Goal: Information Seeking & Learning: Find specific fact

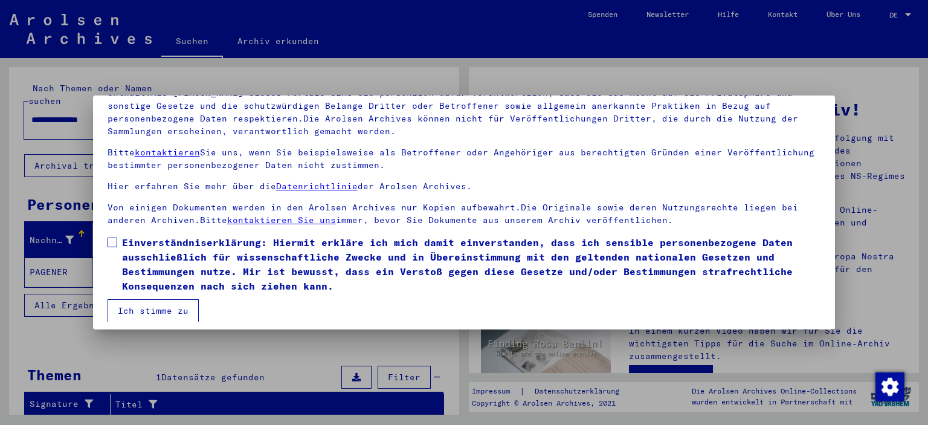
scroll to position [103, 0]
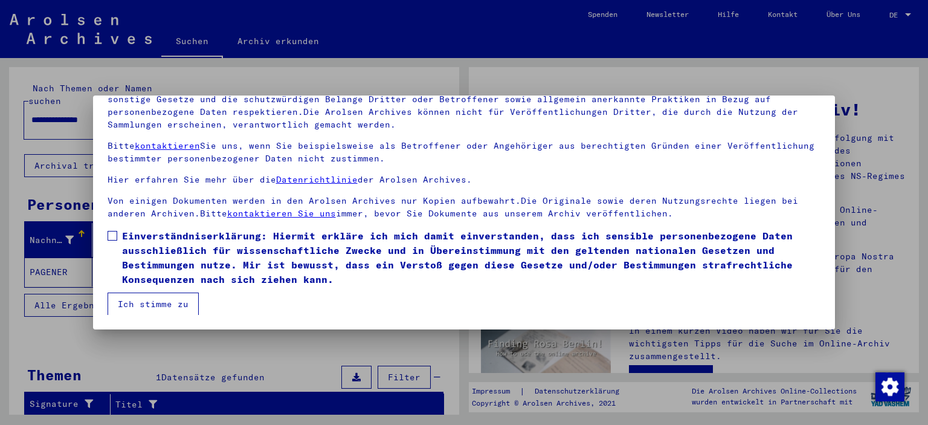
click at [117, 234] on label "Einverständniserklärung: Hiermit erkläre ich mich damit einverstanden, dass ich…" at bounding box center [463, 257] width 713 height 58
click at [144, 304] on button "Ich stimme zu" at bounding box center [152, 303] width 91 height 23
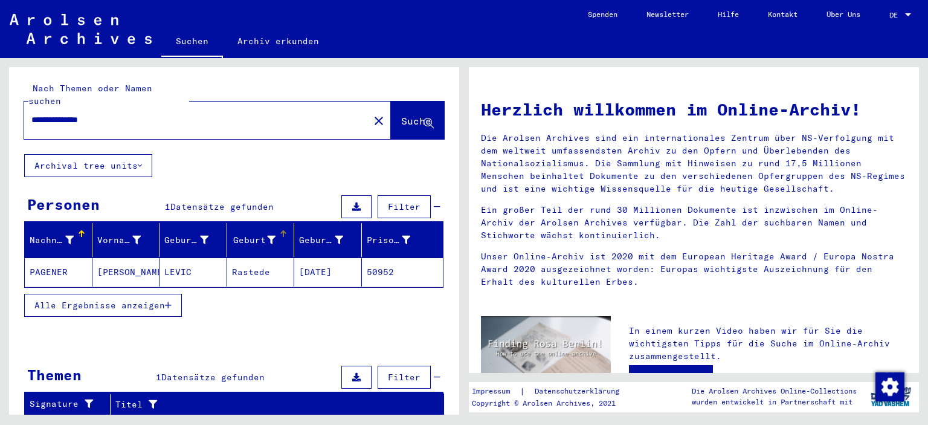
scroll to position [76, 0]
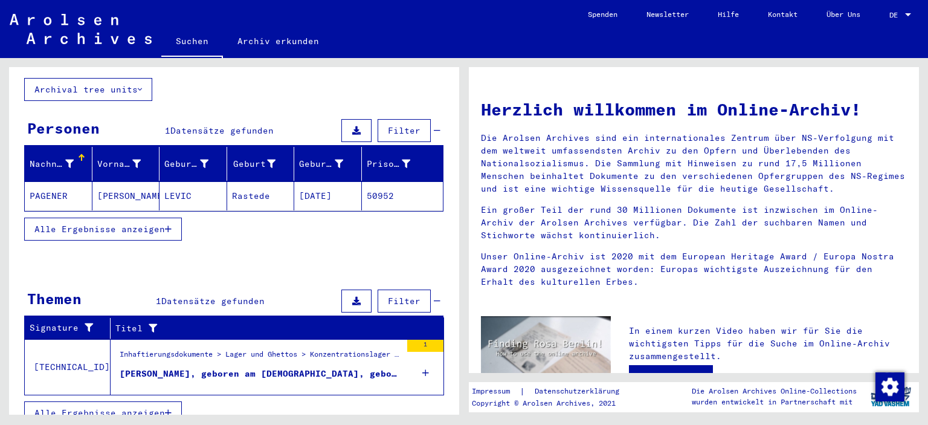
click at [237, 351] on mat-grid-list "Inhaftierungsdokumente > Lager und Ghettos > Konzentrationslager [GEOGRAPHIC_DA…" at bounding box center [260, 366] width 281 height 37
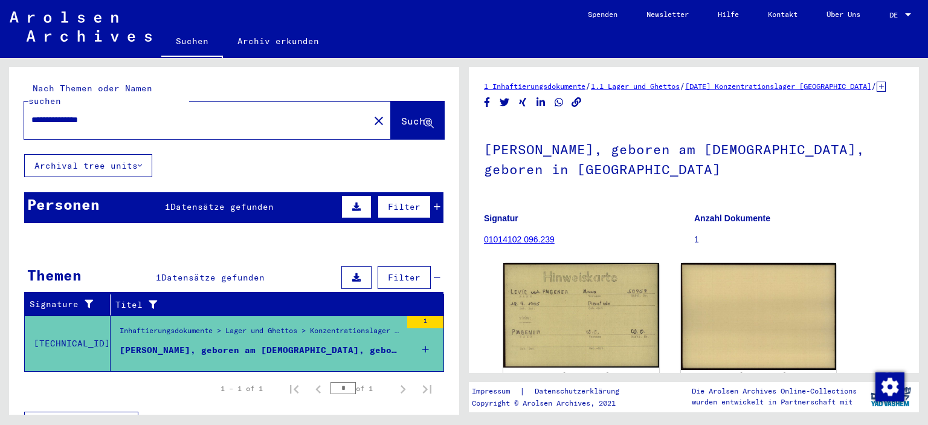
drag, startPoint x: 120, startPoint y: 107, endPoint x: 71, endPoint y: 107, distance: 48.3
click at [71, 114] on input "**********" at bounding box center [196, 120] width 330 height 13
type input "*******"
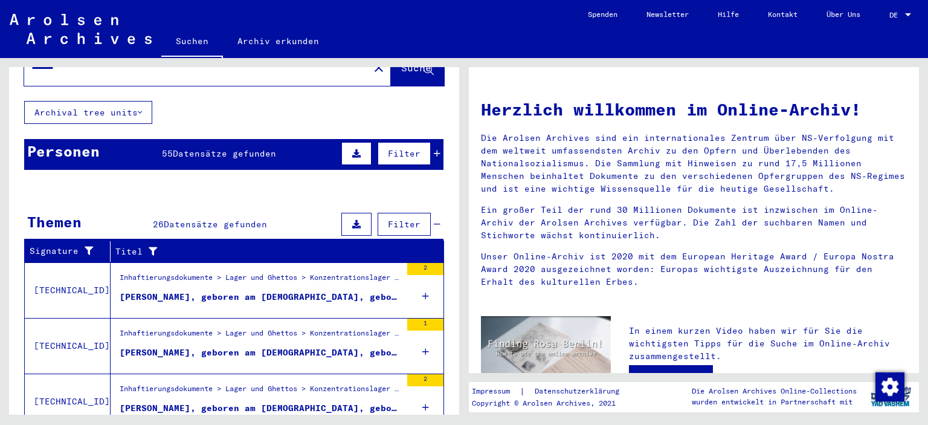
scroll to position [133, 0]
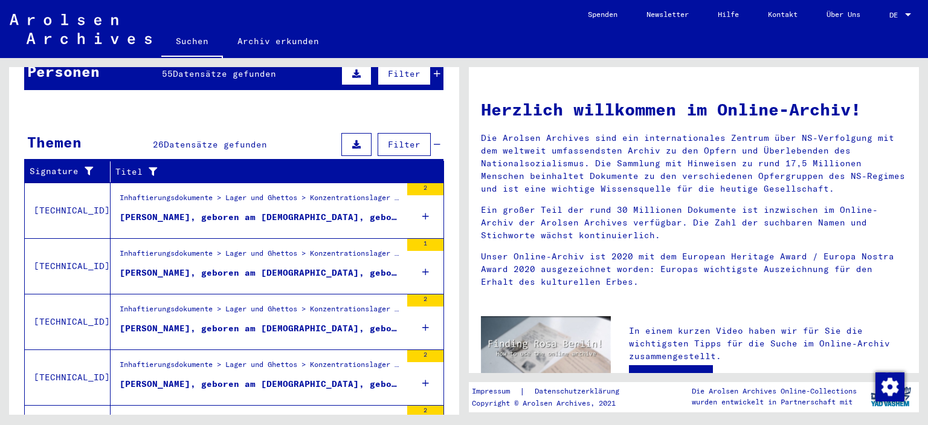
click at [252, 211] on div "[PERSON_NAME], geboren am [DEMOGRAPHIC_DATA], geboren in [GEOGRAPHIC_DATA]" at bounding box center [260, 217] width 281 height 13
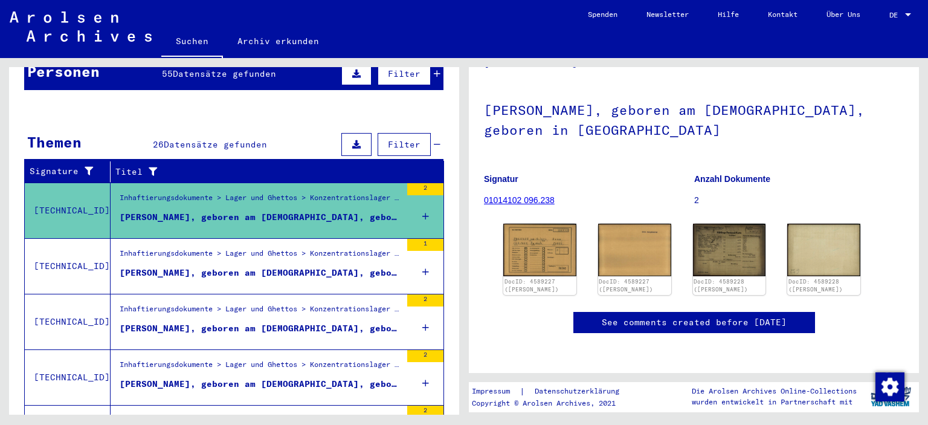
scroll to position [66, 0]
click at [191, 248] on div "Inhaftierungsdokumente > Lager und Ghettos > Konzentrationslager [GEOGRAPHIC_DA…" at bounding box center [260, 256] width 281 height 17
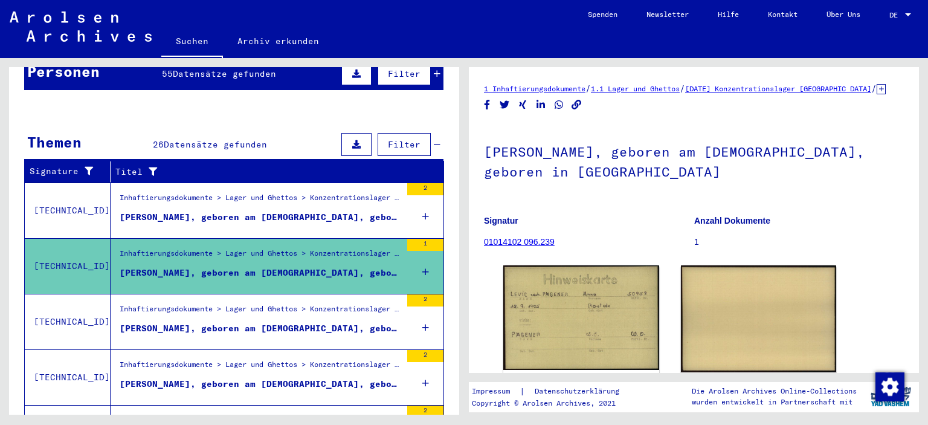
click at [192, 211] on div "[PERSON_NAME], geboren am [DEMOGRAPHIC_DATA], geboren in [GEOGRAPHIC_DATA]" at bounding box center [260, 217] width 281 height 13
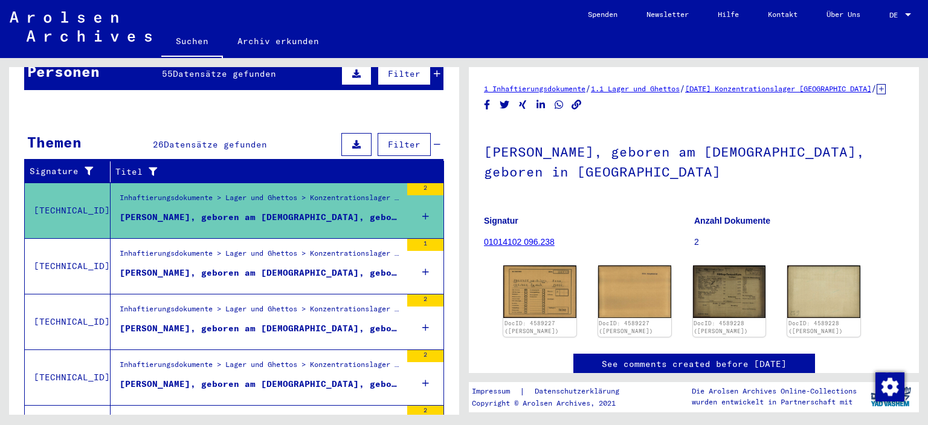
click at [196, 248] on div "Inhaftierungsdokumente > Lager und Ghettos > Konzentrationslager [GEOGRAPHIC_DA…" at bounding box center [260, 256] width 281 height 17
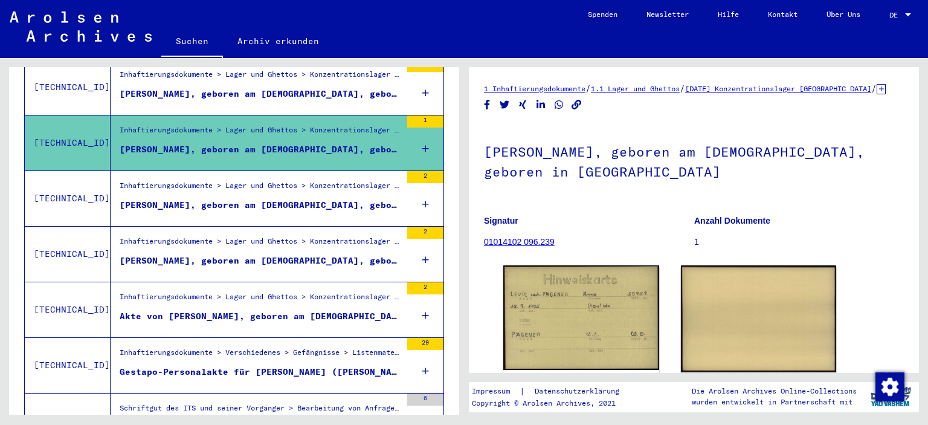
scroll to position [266, 0]
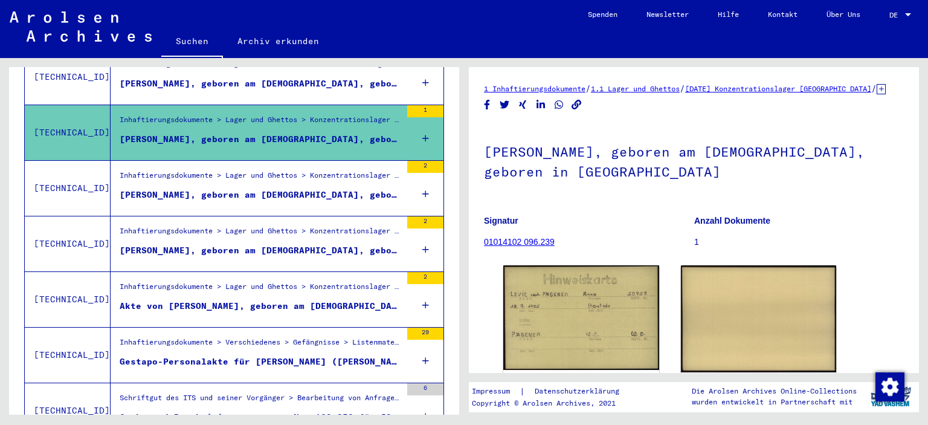
click at [215, 188] on div "[PERSON_NAME], geboren am [DEMOGRAPHIC_DATA], geboren in [GEOGRAPHIC_DATA]" at bounding box center [260, 194] width 281 height 13
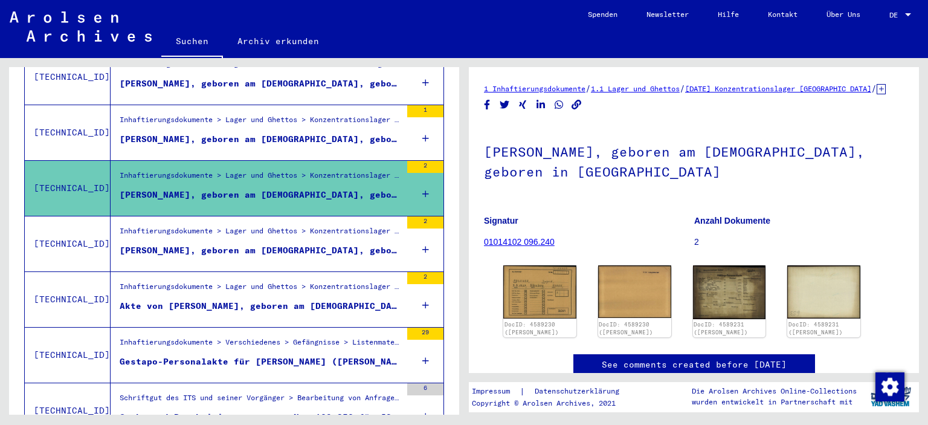
click at [204, 225] on div "Inhaftierungsdokumente > Lager und Ghettos > Konzentrationslager [GEOGRAPHIC_DA…" at bounding box center [260, 233] width 281 height 17
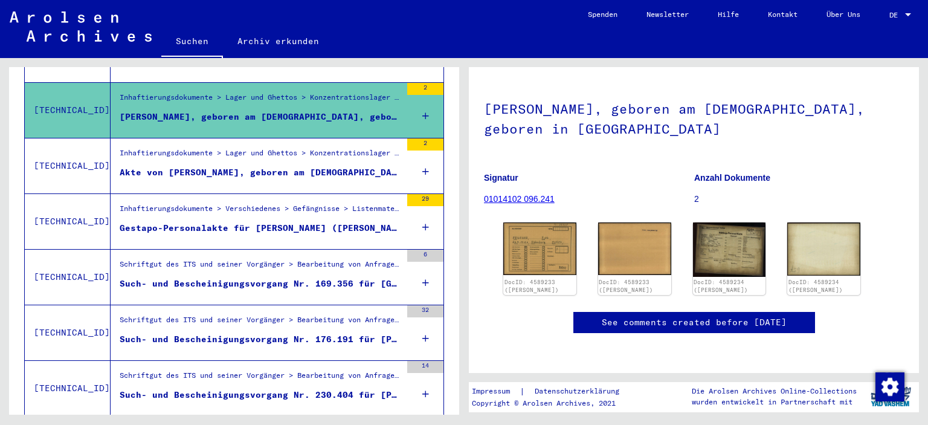
scroll to position [133, 0]
click at [177, 147] on div "Inhaftierungsdokumente > Lager und Ghettos > Konzentrationslager [GEOGRAPHIC_DA…" at bounding box center [260, 155] width 281 height 17
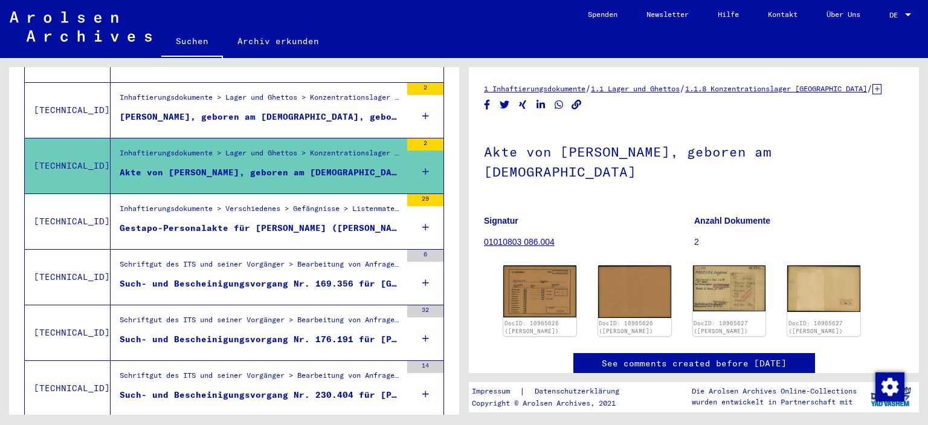
click at [189, 203] on div "Inhaftierungsdokumente > Verschiedenes > Gefängnisse > Listenmaterial Gruppe P.…" at bounding box center [260, 211] width 281 height 17
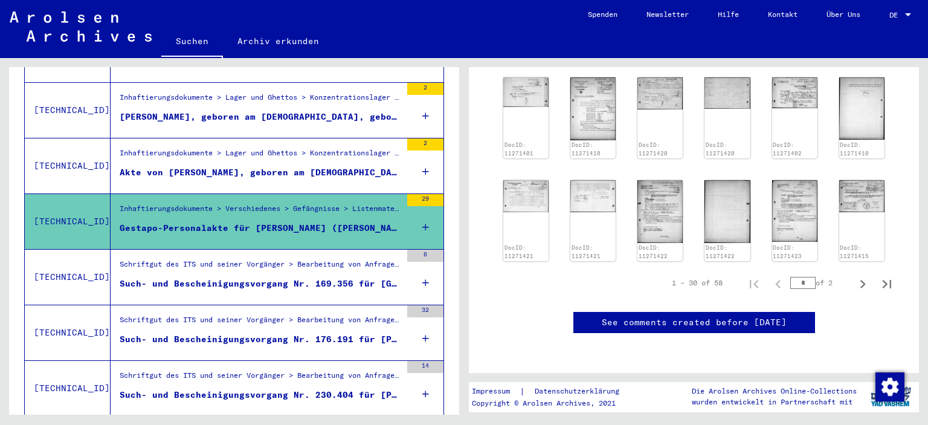
scroll to position [800, 0]
click at [200, 277] on div "Such- und Bescheinigungsvorgang Nr. 169.356 für [GEOGRAPHIC_DATA][PERSON_NAME] …" at bounding box center [260, 283] width 281 height 13
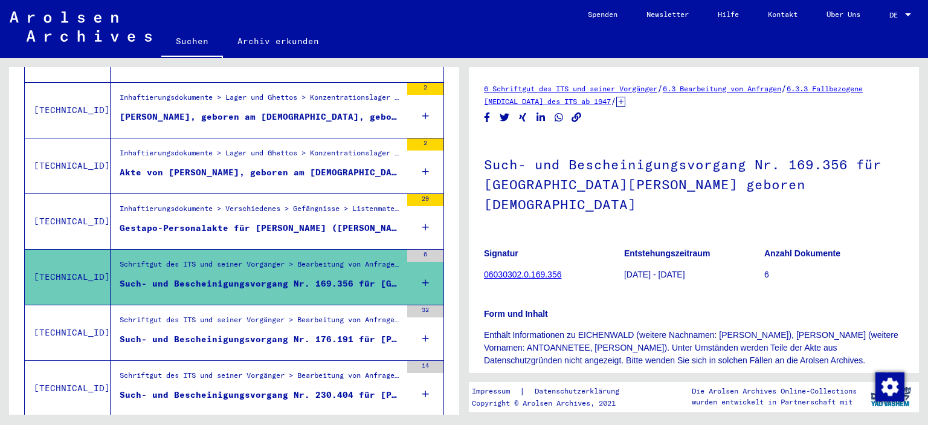
click at [168, 314] on div "Schriftgut des ITS und seiner Vorgänger > Bearbeitung von Anfragen > Fallbezoge…" at bounding box center [260, 322] width 281 height 17
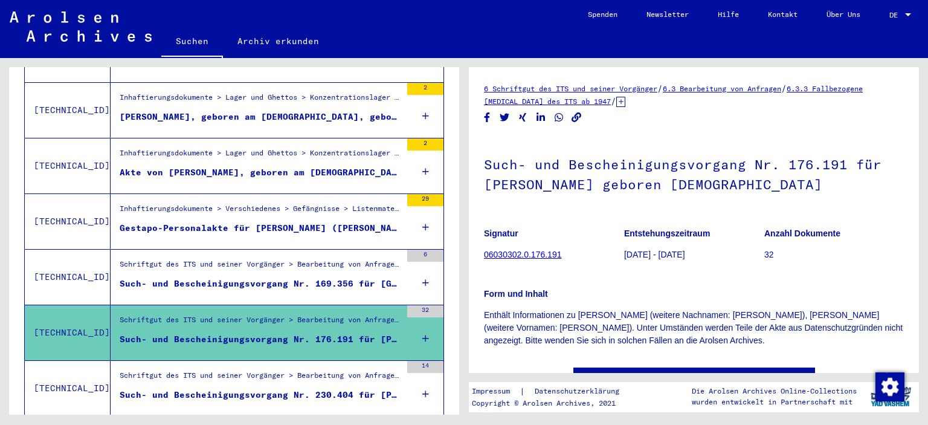
click at [167, 370] on div "Schriftgut des ITS und seiner Vorgänger > Bearbeitung von Anfragen > Fallbezoge…" at bounding box center [260, 378] width 281 height 17
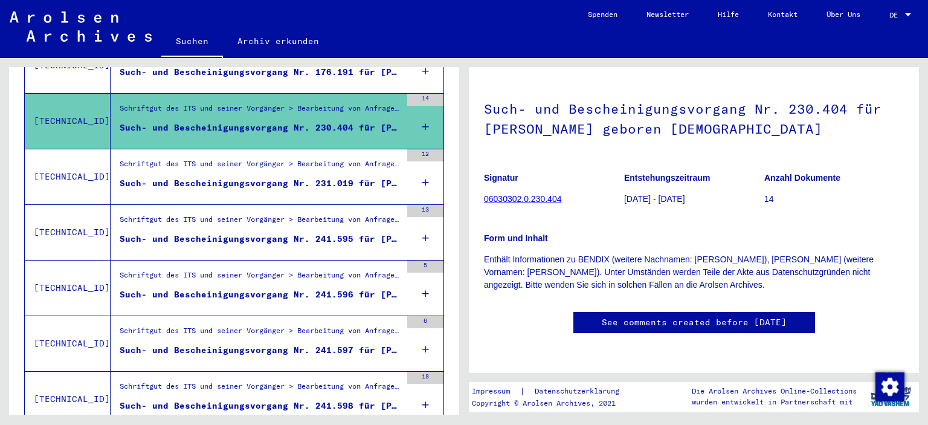
scroll to position [66, 0]
click at [186, 159] on div "Schriftgut des ITS und seiner Vorgänger > Bearbeitung von Anfragen > Fallbezoge…" at bounding box center [260, 166] width 281 height 17
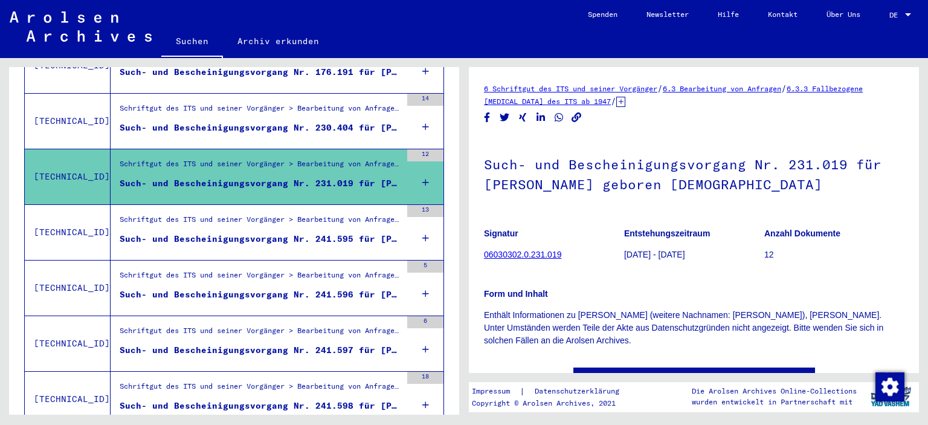
click at [184, 233] on div "Such- und Bescheinigungsvorgang Nr. 241.595 für [PERSON_NAME] geboren [DEMOGRAP…" at bounding box center [260, 239] width 281 height 13
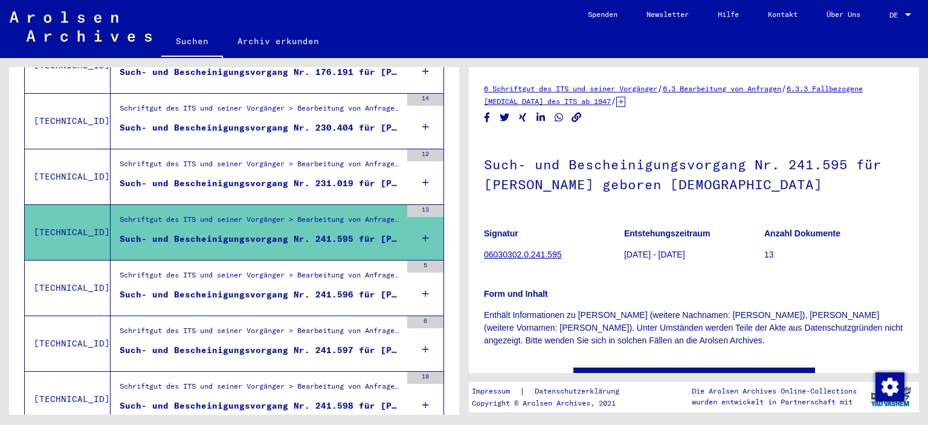
click at [187, 269] on div "Schriftgut des ITS und seiner Vorgänger > Bearbeitung von Anfragen > Fallbezoge…" at bounding box center [260, 277] width 281 height 17
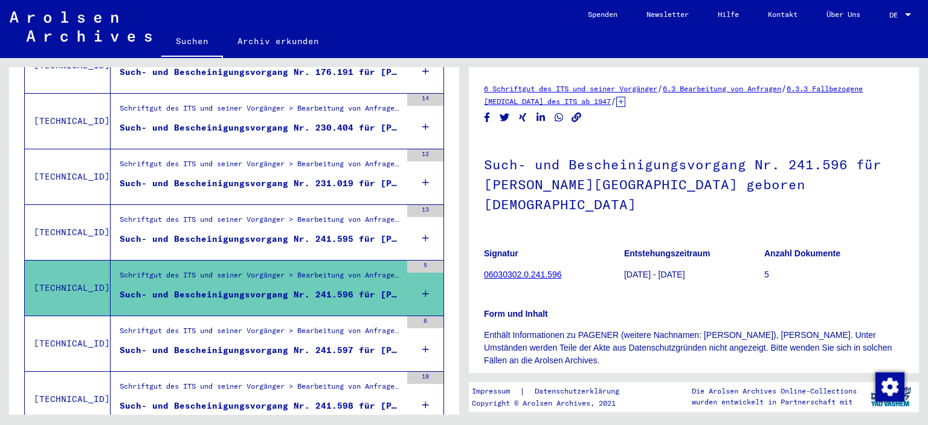
click at [198, 325] on div "Schriftgut des ITS und seiner Vorgänger > Bearbeitung von Anfragen > Fallbezoge…" at bounding box center [260, 333] width 281 height 17
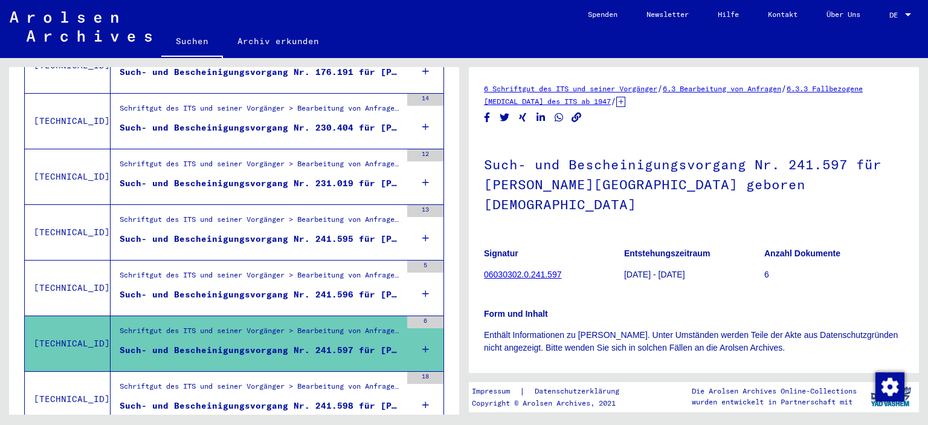
click at [191, 288] on div "Such- und Bescheinigungsvorgang Nr. 241.596 für [PERSON_NAME][GEOGRAPHIC_DATA] …" at bounding box center [260, 294] width 281 height 13
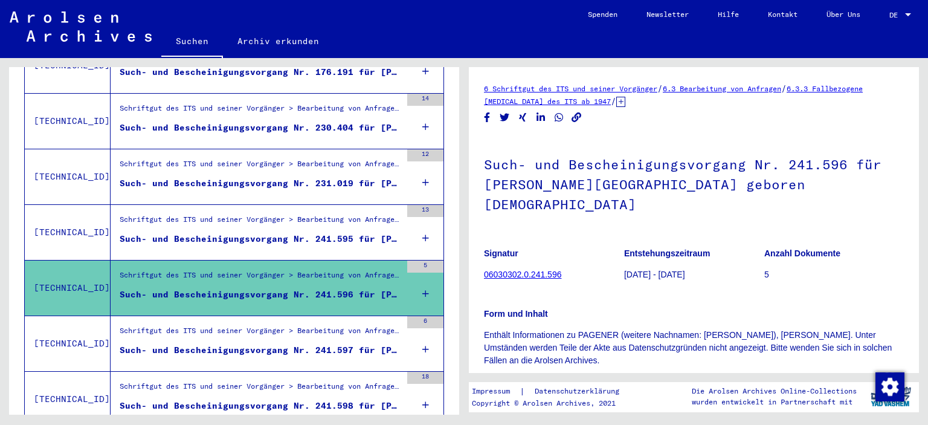
click at [197, 325] on div "Schriftgut des ITS und seiner Vorgänger > Bearbeitung von Anfragen > Fallbezoge…" at bounding box center [260, 333] width 281 height 17
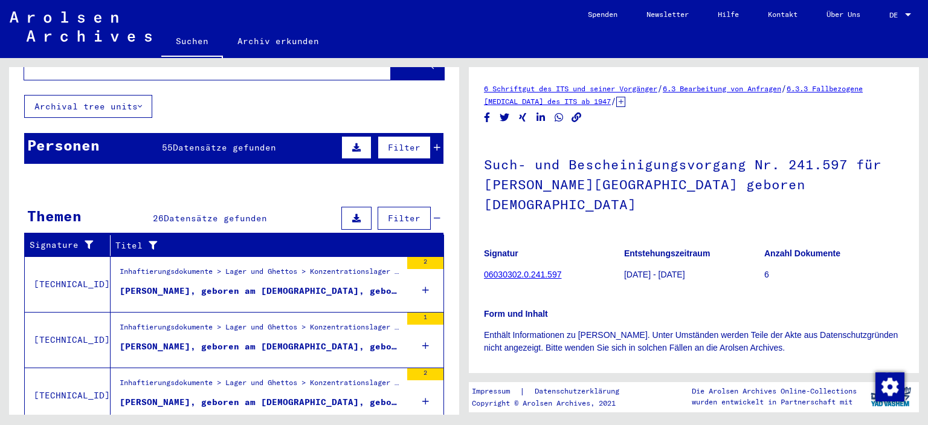
scroll to position [133, 0]
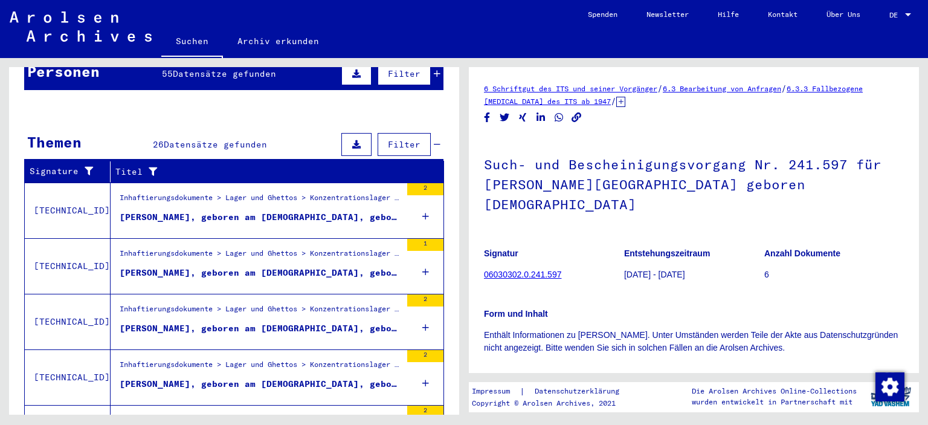
click at [261, 211] on div "[PERSON_NAME], geboren am [DEMOGRAPHIC_DATA], geboren in [GEOGRAPHIC_DATA]" at bounding box center [260, 217] width 281 height 13
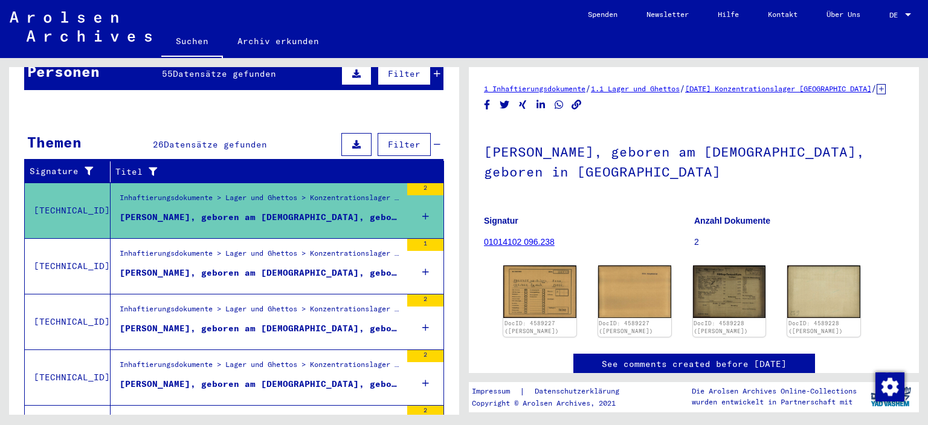
click at [257, 377] on div "[PERSON_NAME], geboren am [DEMOGRAPHIC_DATA], geboren in [GEOGRAPHIC_DATA]" at bounding box center [260, 383] width 281 height 13
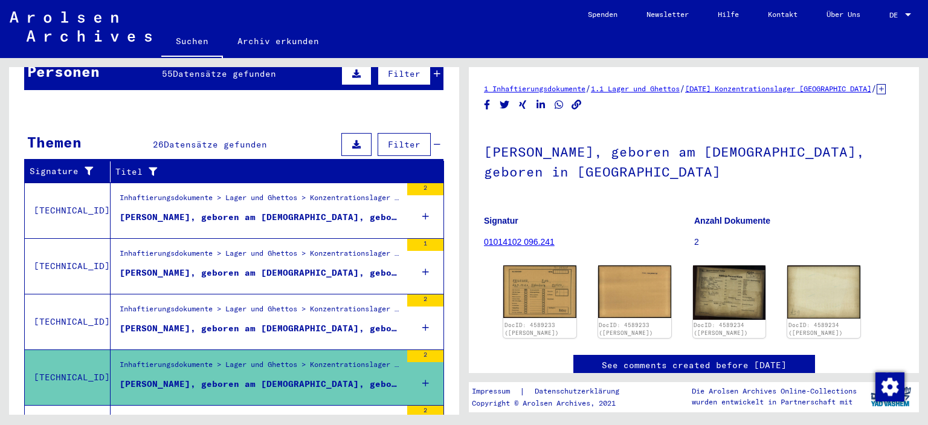
click at [246, 322] on div "[PERSON_NAME], geboren am [DEMOGRAPHIC_DATA], geboren in [GEOGRAPHIC_DATA]" at bounding box center [260, 328] width 281 height 13
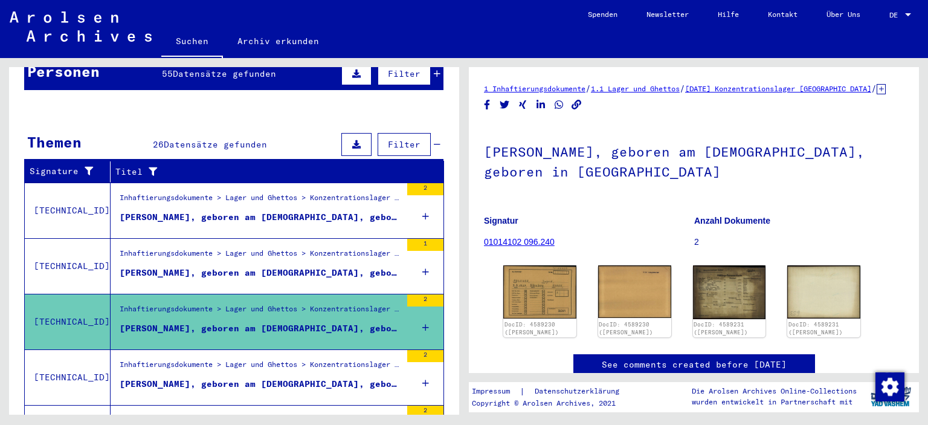
click at [220, 248] on div "Inhaftierungsdokumente > Lager und Ghettos > Konzentrationslager [GEOGRAPHIC_DA…" at bounding box center [260, 256] width 281 height 17
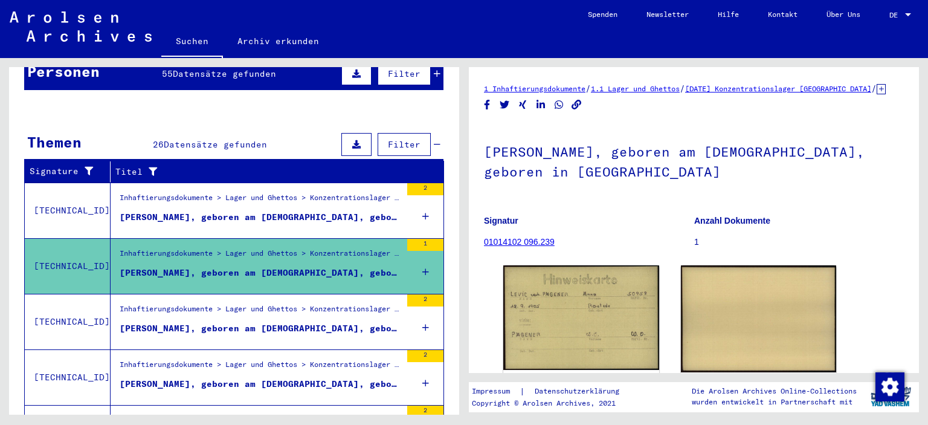
click at [217, 303] on div "Inhaftierungsdokumente > Lager und Ghettos > Konzentrationslager [GEOGRAPHIC_DA…" at bounding box center [260, 311] width 281 height 17
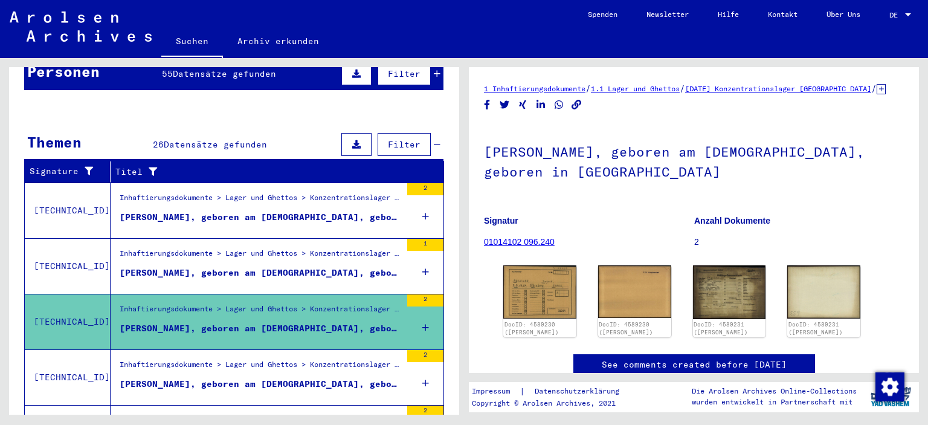
click at [224, 211] on div "[PERSON_NAME], geboren am [DEMOGRAPHIC_DATA], geboren in [GEOGRAPHIC_DATA]" at bounding box center [260, 217] width 281 height 13
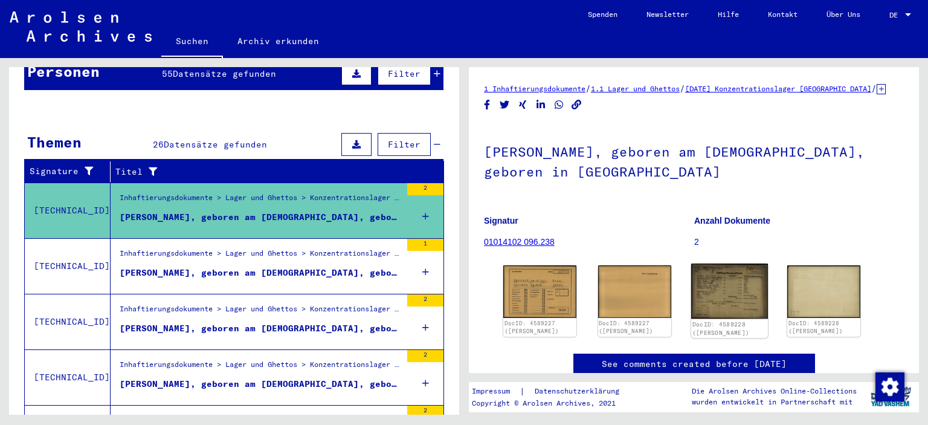
click at [719, 280] on img at bounding box center [728, 291] width 77 height 56
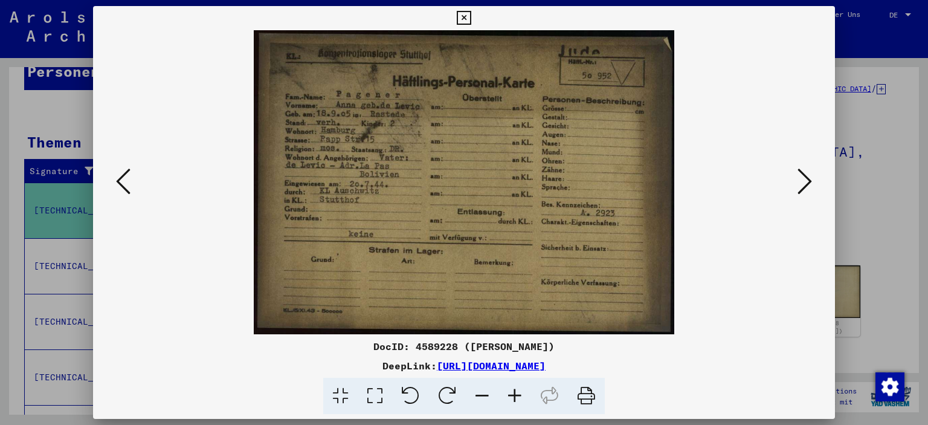
drag, startPoint x: 314, startPoint y: 363, endPoint x: 678, endPoint y: 363, distance: 364.2
click at [678, 363] on div "DeepLink: [URL][DOMAIN_NAME]" at bounding box center [464, 365] width 742 height 14
copy div "[URL][DOMAIN_NAME]"
click at [470, 22] on icon at bounding box center [464, 18] width 14 height 14
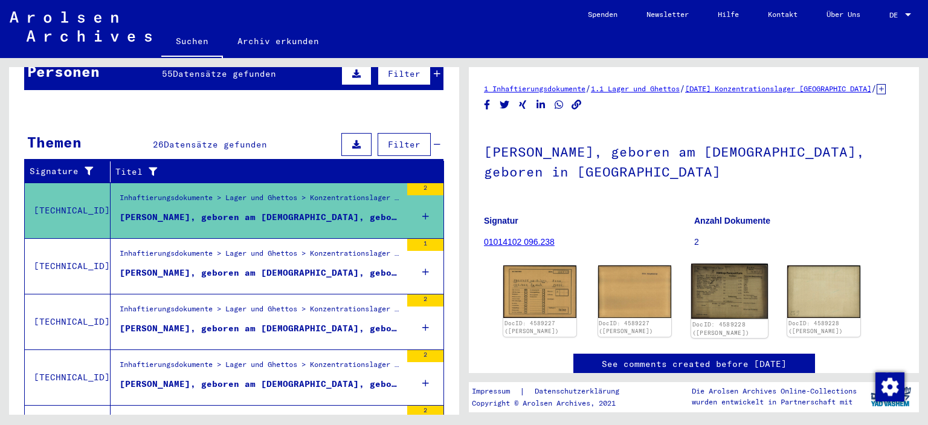
click at [723, 301] on img at bounding box center [728, 291] width 77 height 56
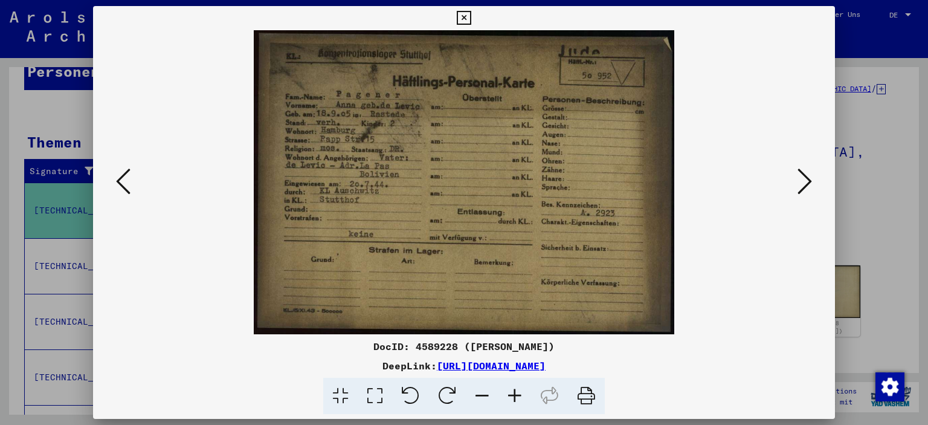
click at [470, 23] on icon at bounding box center [464, 18] width 14 height 14
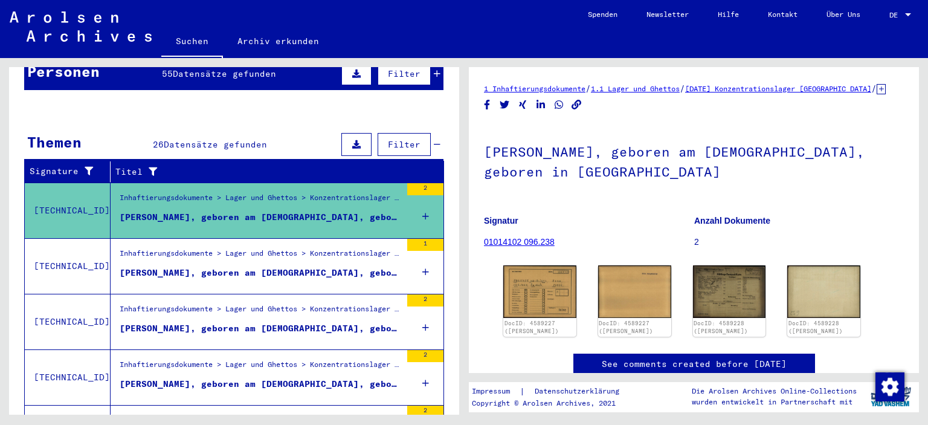
click at [801, 89] on link "[DATE] Konzentrationslager [GEOGRAPHIC_DATA]" at bounding box center [778, 88] width 186 height 9
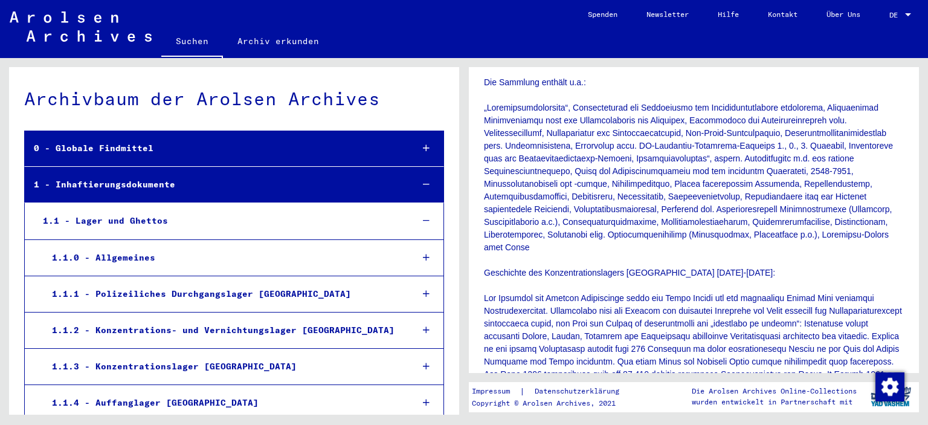
scroll to position [133, 0]
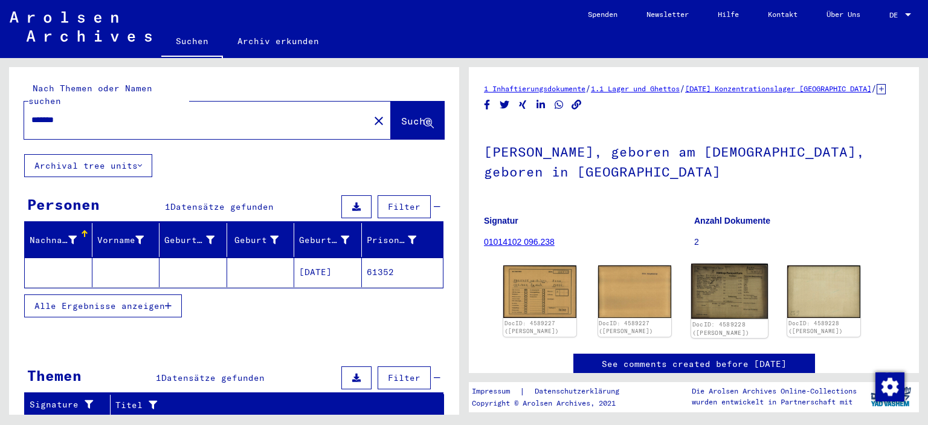
click at [726, 282] on img at bounding box center [728, 291] width 77 height 56
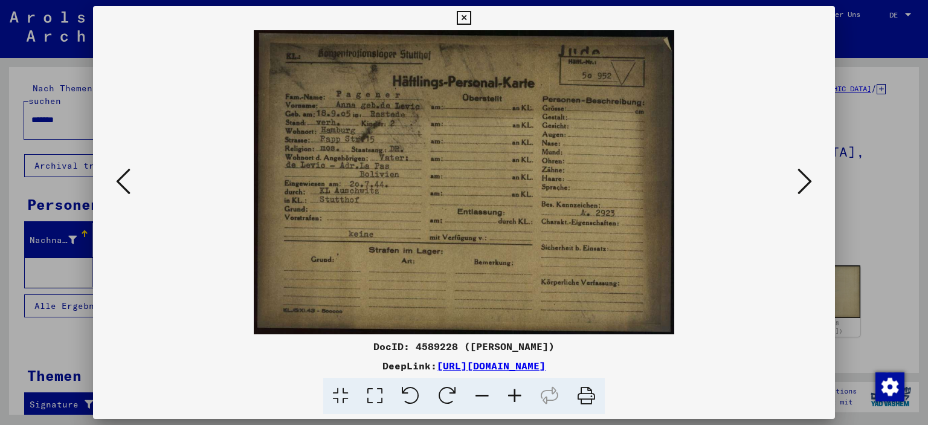
click at [470, 16] on icon at bounding box center [464, 18] width 14 height 14
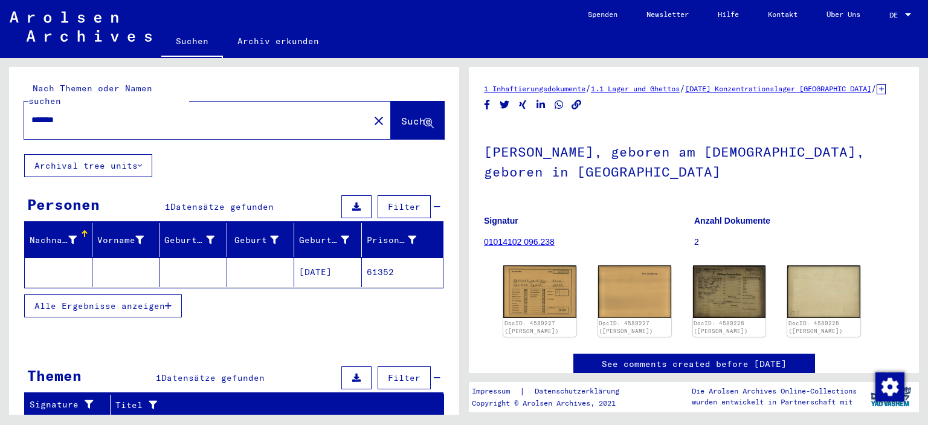
drag, startPoint x: 714, startPoint y: 89, endPoint x: 873, endPoint y: 87, distance: 158.2
click at [873, 87] on div "1 Inhaftierungsdokumente / 1.1 Lager und Ghettos / [DATE] Konzentrationslager […" at bounding box center [694, 88] width 420 height 13
click at [820, 129] on h1 "[PERSON_NAME], geboren am [DEMOGRAPHIC_DATA], geboren in [GEOGRAPHIC_DATA]" at bounding box center [694, 160] width 420 height 73
drag, startPoint x: 716, startPoint y: 87, endPoint x: 742, endPoint y: 87, distance: 26.0
click at [742, 87] on div "1 Inhaftierungsdokumente / 1.1 Lager und Ghettos / [DATE] Konzentrationslager […" at bounding box center [694, 88] width 420 height 13
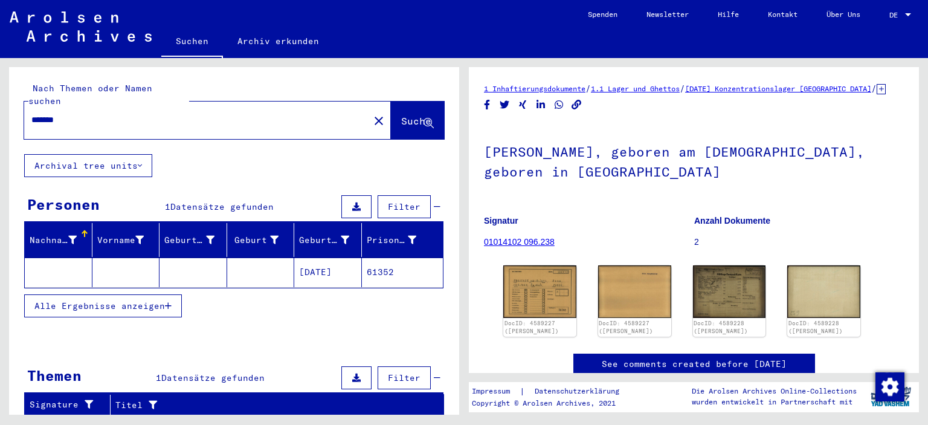
copy div "[DATE]"
click at [726, 292] on img at bounding box center [728, 291] width 77 height 56
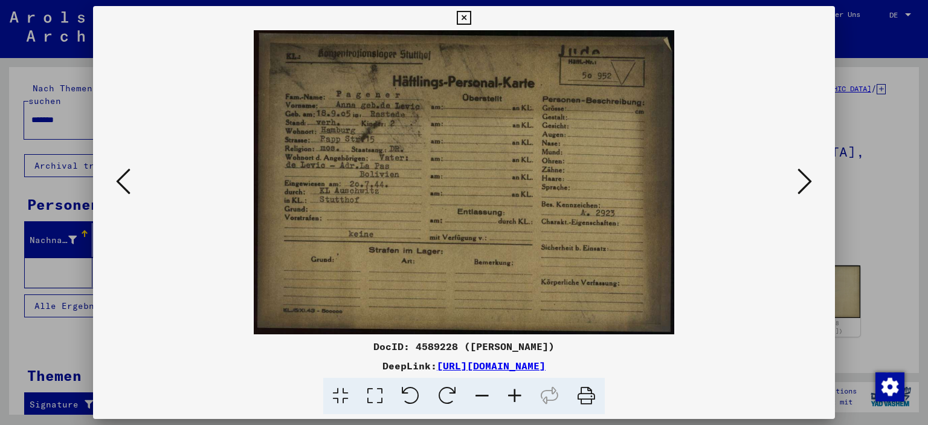
drag, startPoint x: 377, startPoint y: 348, endPoint x: 460, endPoint y: 348, distance: 82.7
click at [460, 348] on div "DocID: 4589228 ([PERSON_NAME])" at bounding box center [464, 346] width 742 height 14
copy div "DocID: 4589228"
click at [441, 344] on div "DocID: 4589228 ([PERSON_NAME])" at bounding box center [464, 346] width 742 height 14
drag, startPoint x: 314, startPoint y: 364, endPoint x: 684, endPoint y: 364, distance: 369.6
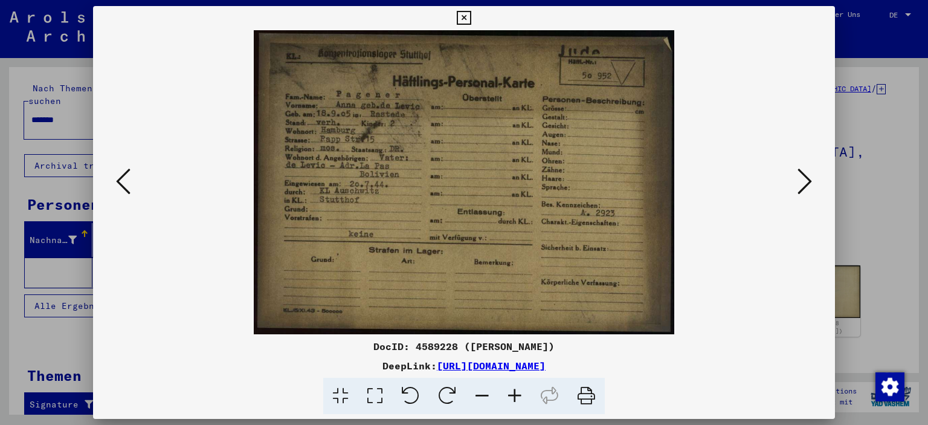
click at [684, 364] on div "DeepLink: [URL][DOMAIN_NAME]" at bounding box center [464, 365] width 742 height 14
copy div "[URL][DOMAIN_NAME]"
